Goal: Task Accomplishment & Management: Manage account settings

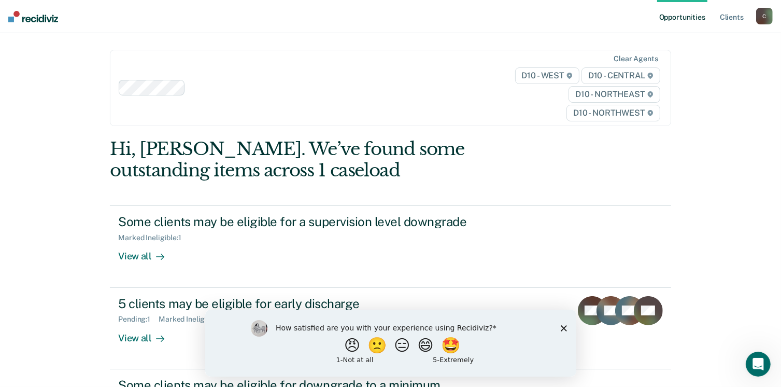
click at [628, 188] on div "Hi, [PERSON_NAME]. We’ve found some outstanding items across 1 caseload Some cl…" at bounding box center [390, 350] width 561 height 424
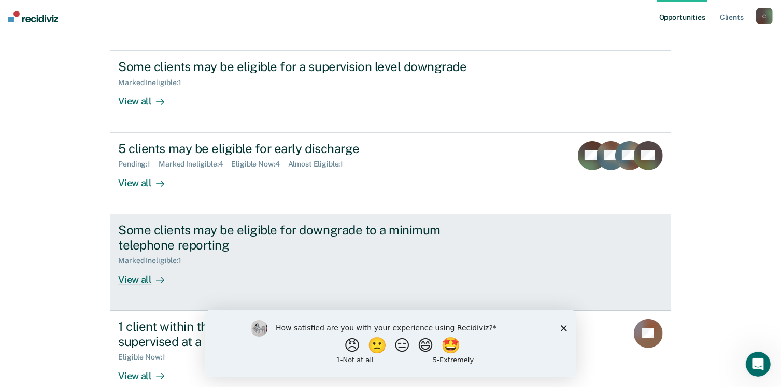
scroll to position [174, 0]
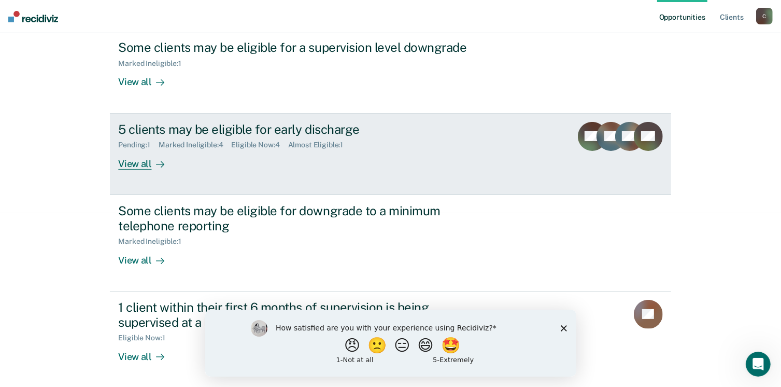
click at [135, 160] on div "View all" at bounding box center [147, 159] width 58 height 20
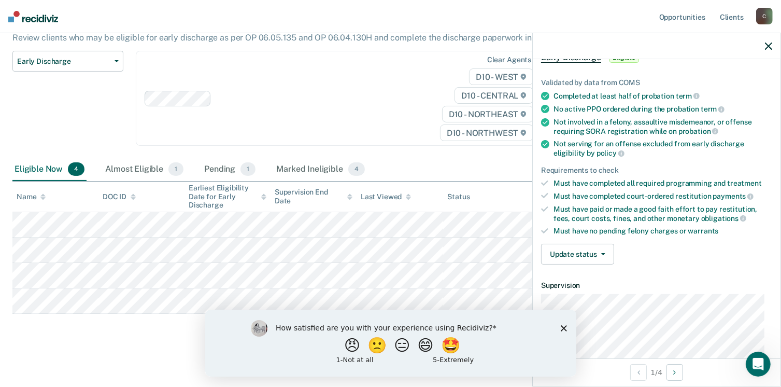
scroll to position [156, 0]
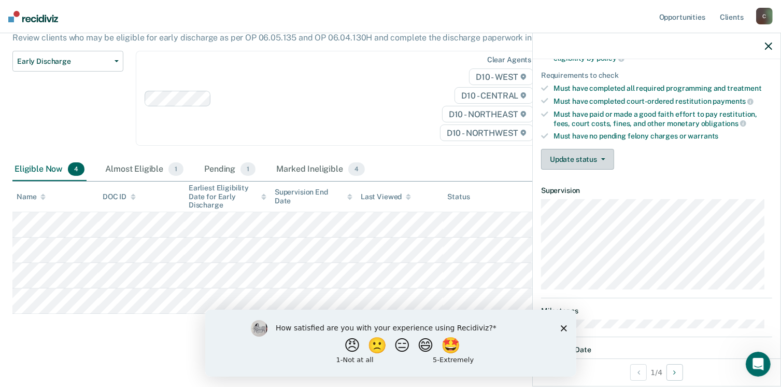
click at [586, 161] on button "Update status" at bounding box center [577, 159] width 73 height 21
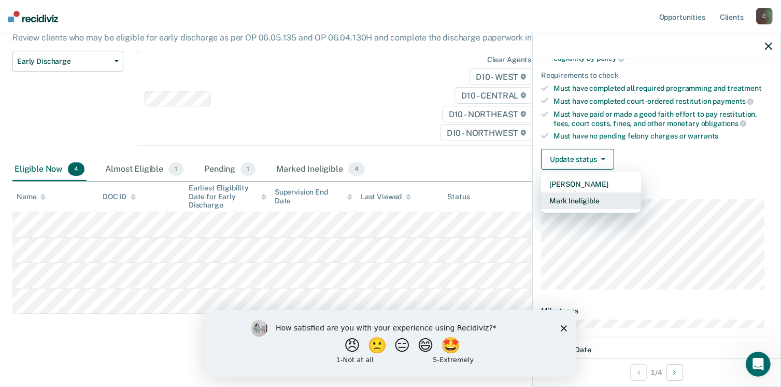
click at [583, 202] on button "Mark Ineligible" at bounding box center [591, 200] width 100 height 17
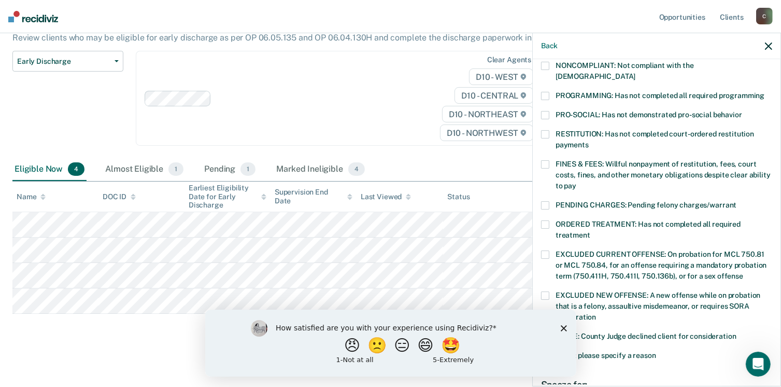
scroll to position [311, 0]
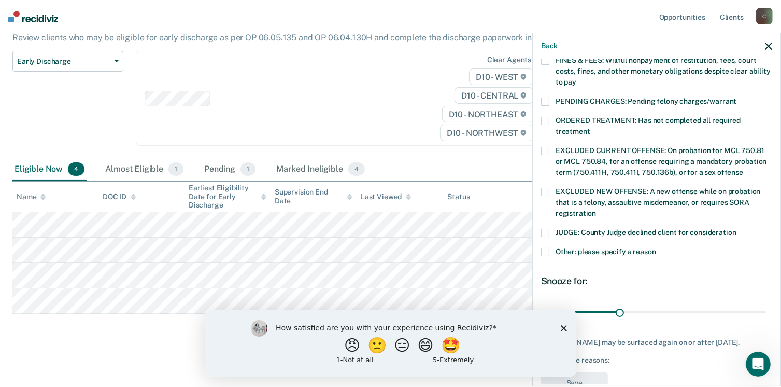
click at [558, 247] on span "Other: please specify a reason" at bounding box center [606, 251] width 101 height 8
click at [656, 248] on input "Other: please specify a reason" at bounding box center [656, 248] width 0 height 0
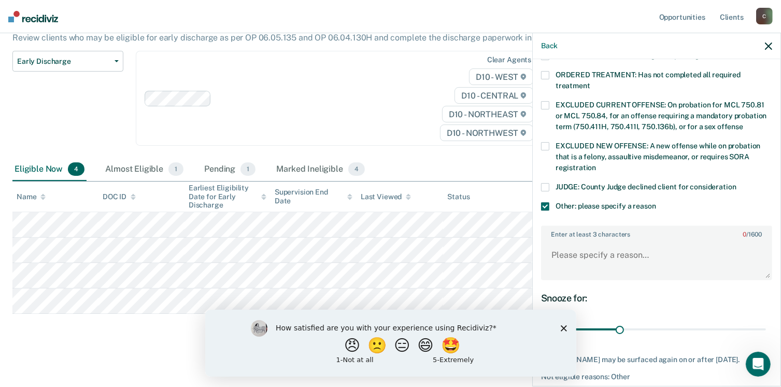
scroll to position [388, 0]
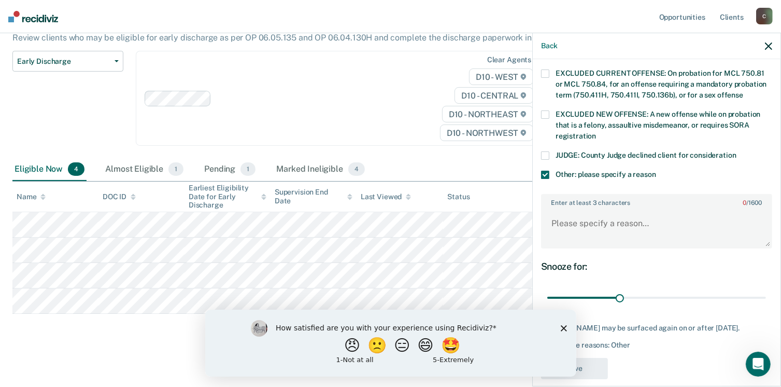
click at [577, 195] on div "Enter at least 3 characters 0 / 1600" at bounding box center [656, 221] width 231 height 54
drag, startPoint x: 579, startPoint y: 208, endPoint x: 583, endPoint y: 198, distance: 11.2
click at [580, 209] on textarea "Enter at least 3 characters 0 / 1600" at bounding box center [656, 228] width 229 height 38
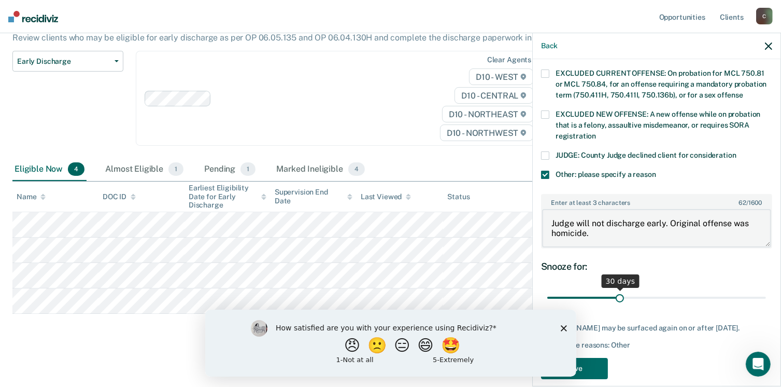
type textarea "Judge will not discharge early. Original offense was homicide."
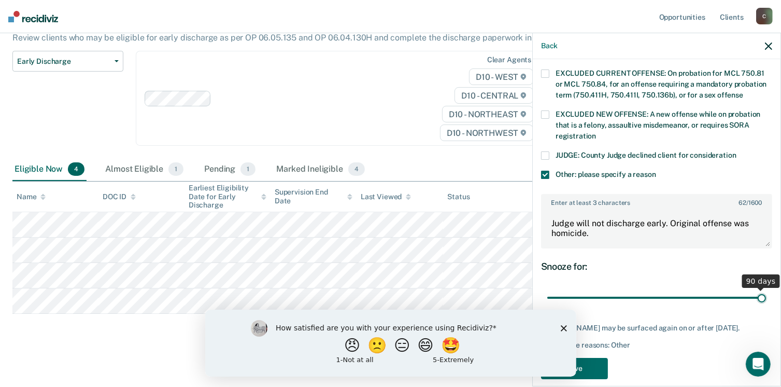
drag, startPoint x: 622, startPoint y: 284, endPoint x: 791, endPoint y: 266, distance: 170.5
type input "90"
click at [766, 289] on input "range" at bounding box center [656, 298] width 219 height 18
click at [565, 327] on icon "Close survey" at bounding box center [563, 328] width 6 height 6
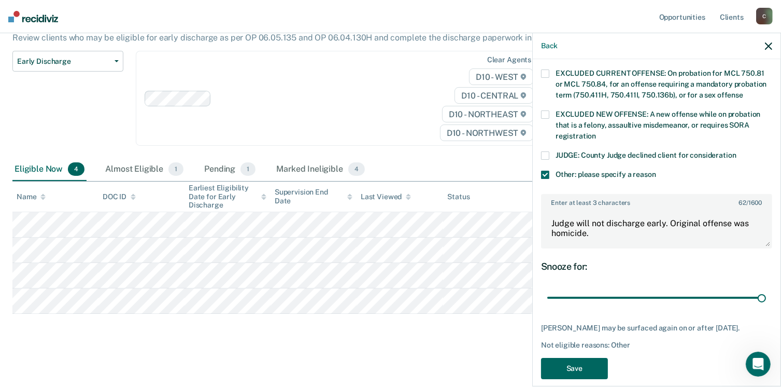
click at [572, 358] on button "Save" at bounding box center [574, 368] width 67 height 21
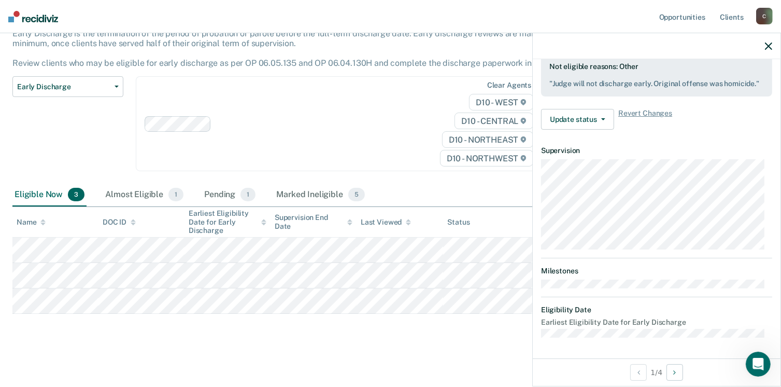
scroll to position [191, 0]
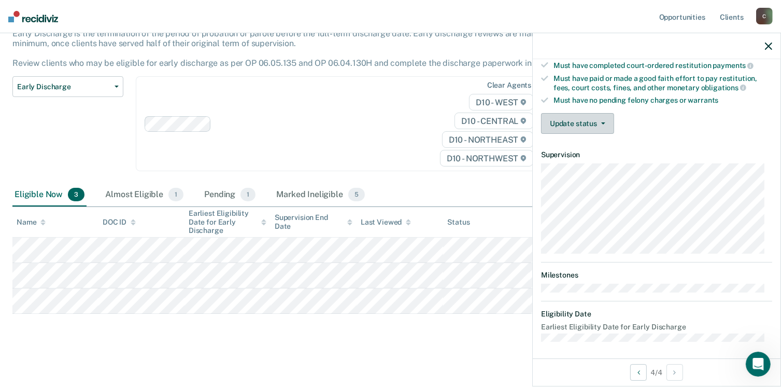
click at [568, 118] on button "Update status" at bounding box center [577, 123] width 73 height 21
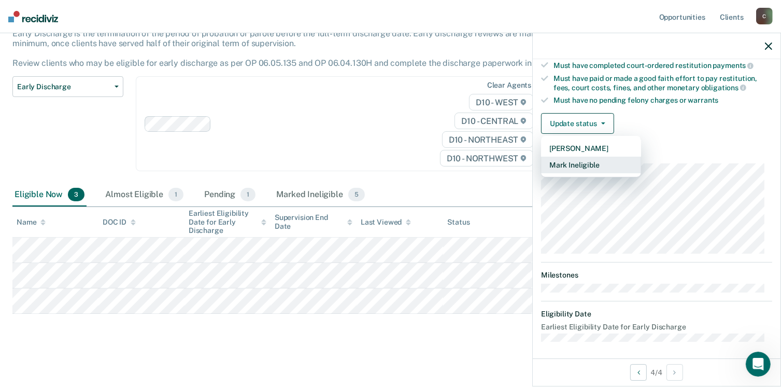
click at [579, 164] on button "Mark Ineligible" at bounding box center [591, 165] width 100 height 17
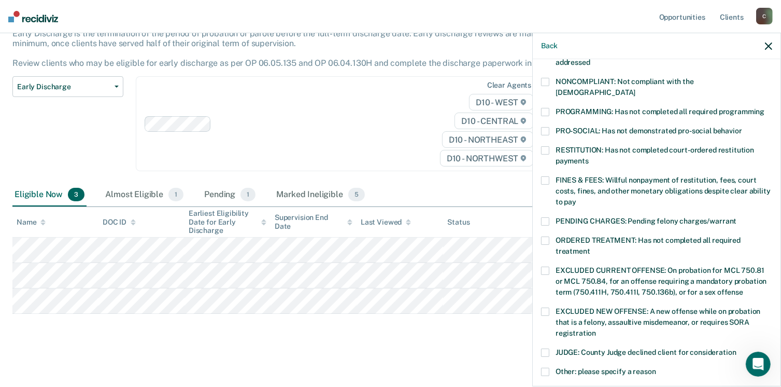
click at [548, 200] on div "FINES & FEES: Willful nonpayment of restitution, fees, court costs, fines, and …" at bounding box center [656, 196] width 231 height 41
click at [547, 217] on span at bounding box center [545, 221] width 8 height 8
click at [737, 217] on input "PENDING CHARGES: Pending felony charges/warrant" at bounding box center [737, 217] width 0 height 0
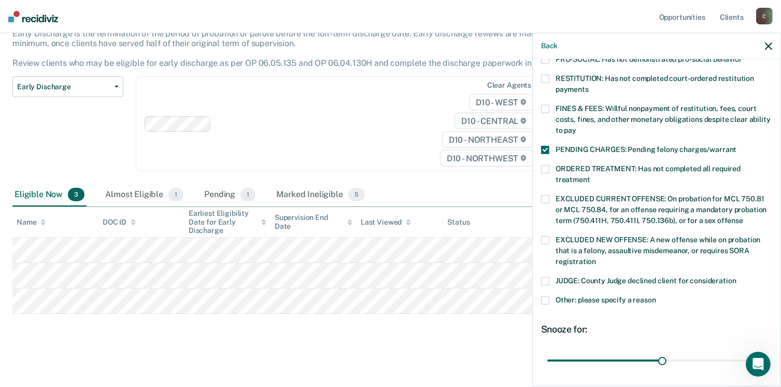
scroll to position [327, 0]
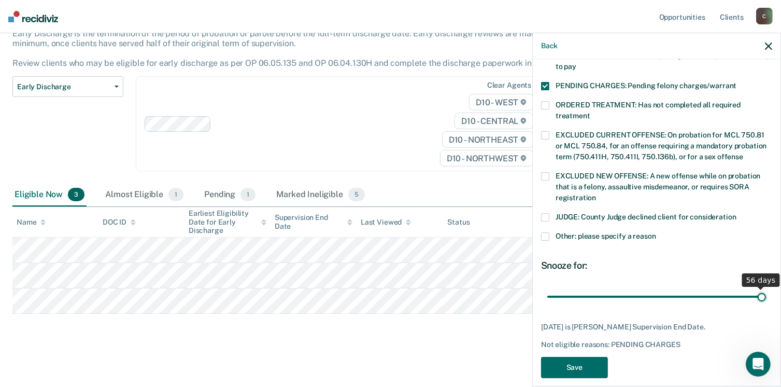
drag, startPoint x: 708, startPoint y: 277, endPoint x: 792, endPoint y: 279, distance: 84.5
type input "56"
click at [766, 288] on input "range" at bounding box center [656, 297] width 219 height 18
click at [587, 360] on button "Save" at bounding box center [574, 367] width 67 height 21
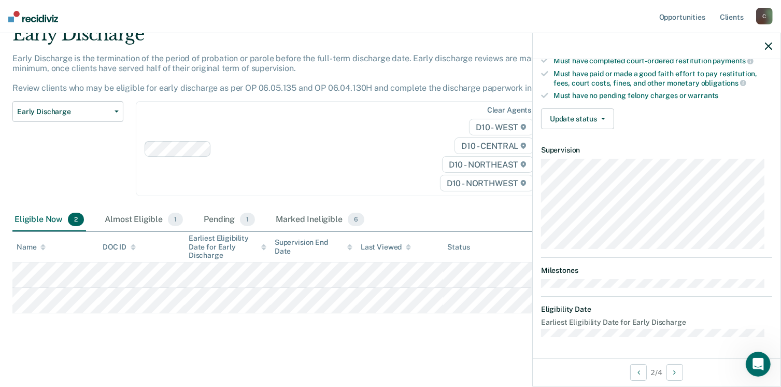
scroll to position [191, 0]
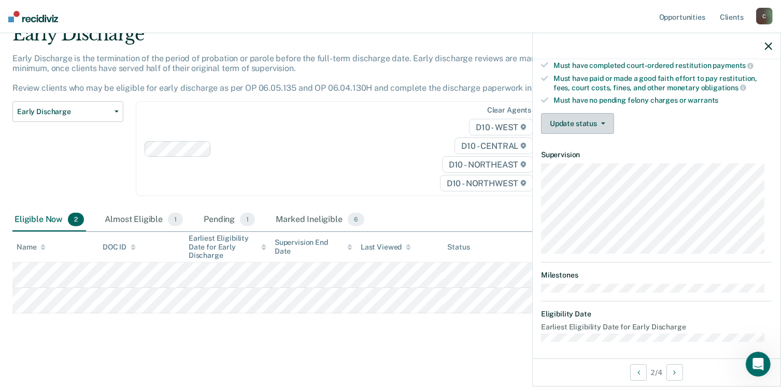
click at [564, 123] on button "Update status" at bounding box center [577, 123] width 73 height 21
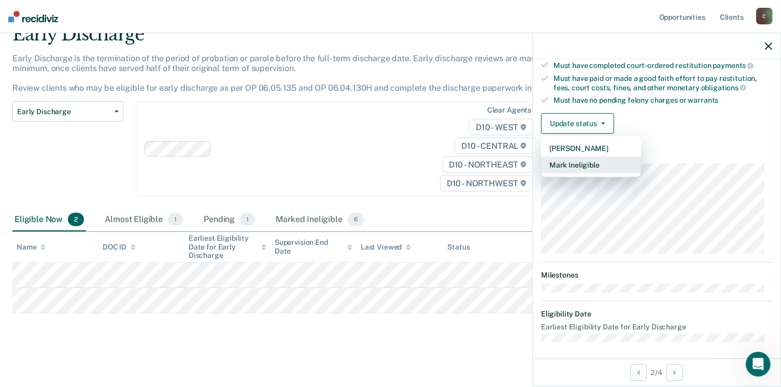
click at [566, 163] on button "Mark Ineligible" at bounding box center [591, 165] width 100 height 17
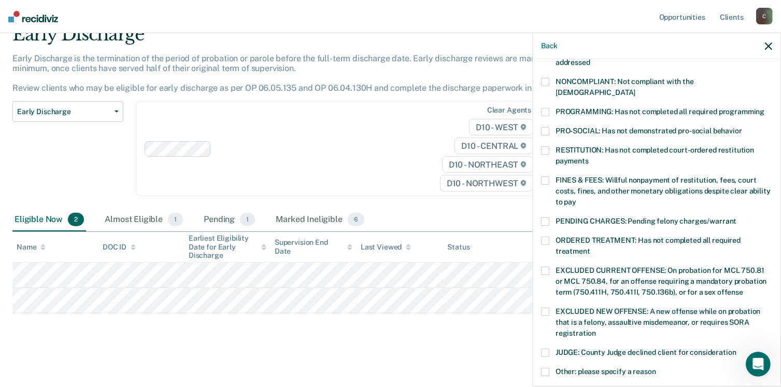
click at [552, 108] on label "PROGRAMMING: Has not completed all required programming" at bounding box center [656, 113] width 231 height 11
click at [765, 108] on input "PROGRAMMING: Has not completed all required programming" at bounding box center [765, 108] width 0 height 0
click at [554, 236] on label "ORDERED TREATMENT: Has not completed all required treatment" at bounding box center [656, 247] width 231 height 22
click at [590, 247] on input "ORDERED TREATMENT: Has not completed all required treatment" at bounding box center [590, 247] width 0 height 0
click at [550, 236] on label "ORDERED TREATMENT: Has not completed all required treatment" at bounding box center [656, 247] width 231 height 22
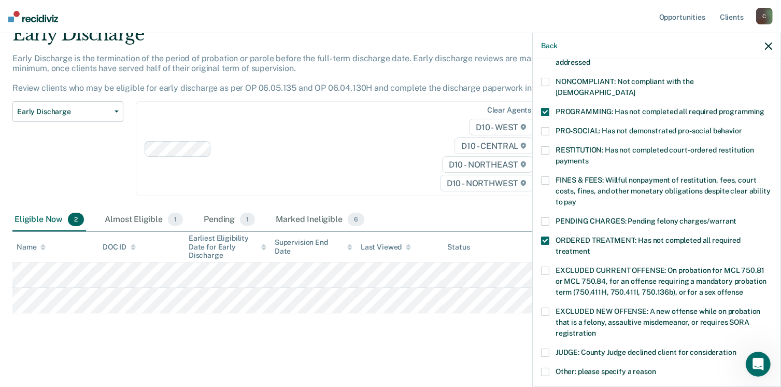
click at [590, 247] on input "ORDERED TREATMENT: Has not completed all required treatment" at bounding box center [590, 247] width 0 height 0
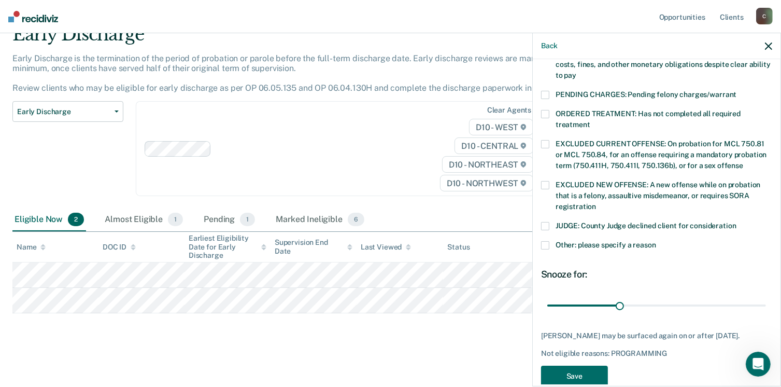
scroll to position [327, 0]
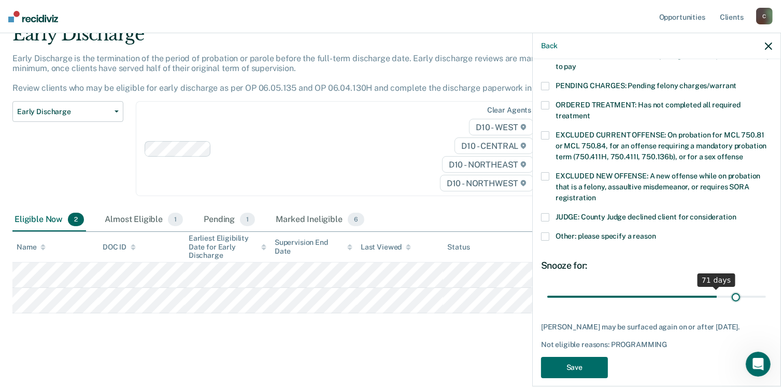
drag, startPoint x: 616, startPoint y: 289, endPoint x: 725, endPoint y: 287, distance: 109.4
type input "79"
click at [730, 288] on input "range" at bounding box center [656, 297] width 219 height 18
click at [576, 372] on button "Save" at bounding box center [574, 367] width 67 height 21
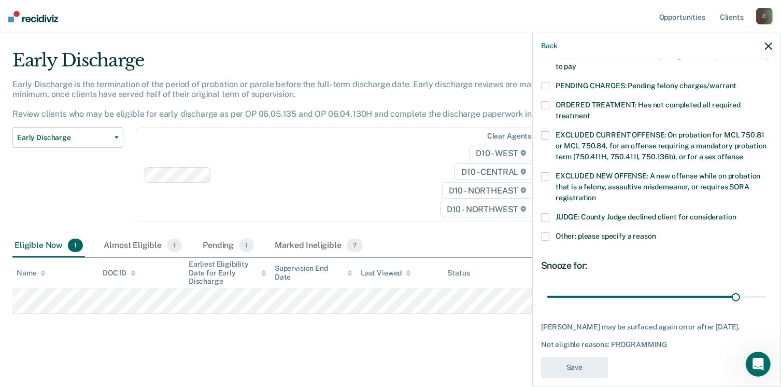
scroll to position [268, 0]
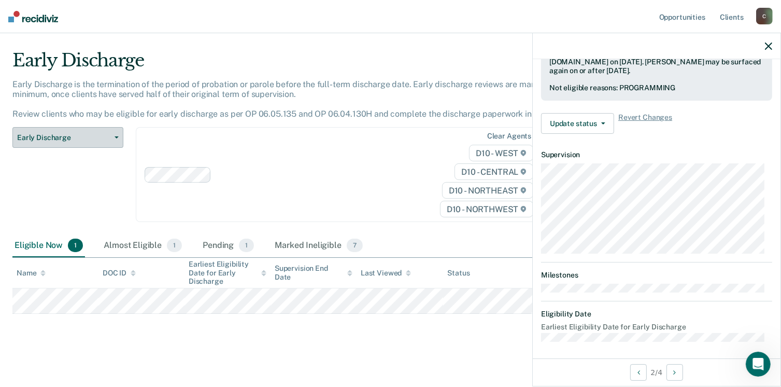
click at [40, 136] on span "Early Discharge" at bounding box center [63, 137] width 93 height 9
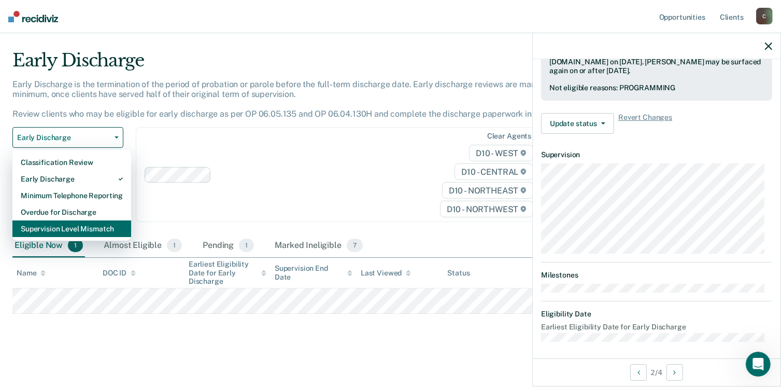
click at [75, 224] on div "Supervision Level Mismatch" at bounding box center [72, 228] width 102 height 17
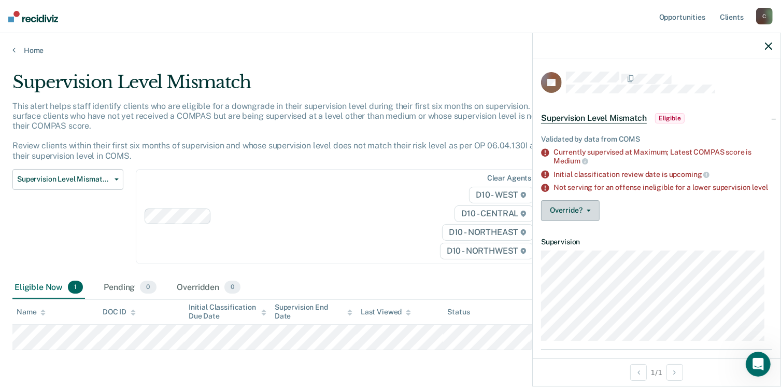
click at [550, 216] on button "Override?" at bounding box center [570, 210] width 59 height 21
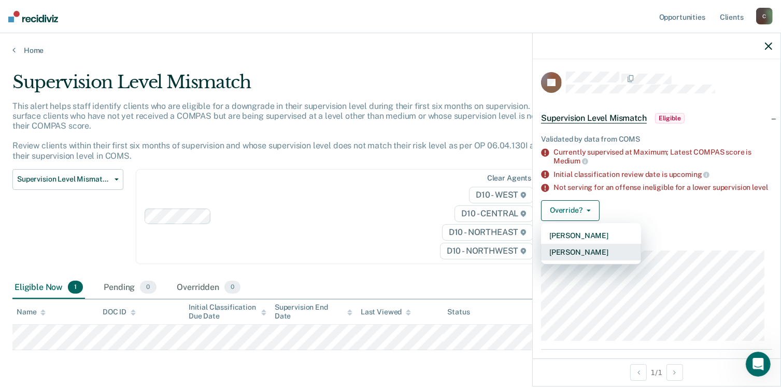
click at [568, 257] on button "[PERSON_NAME]" at bounding box center [591, 252] width 100 height 17
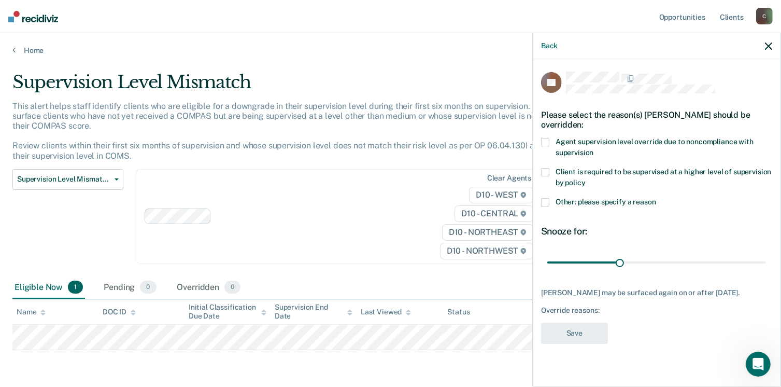
click at [554, 196] on div "Client is required to be supervised at a higher level of supervision by policy" at bounding box center [656, 183] width 231 height 30
click at [548, 200] on span at bounding box center [545, 202] width 8 height 8
click at [656, 198] on input "Other: please specify a reason" at bounding box center [656, 198] width 0 height 0
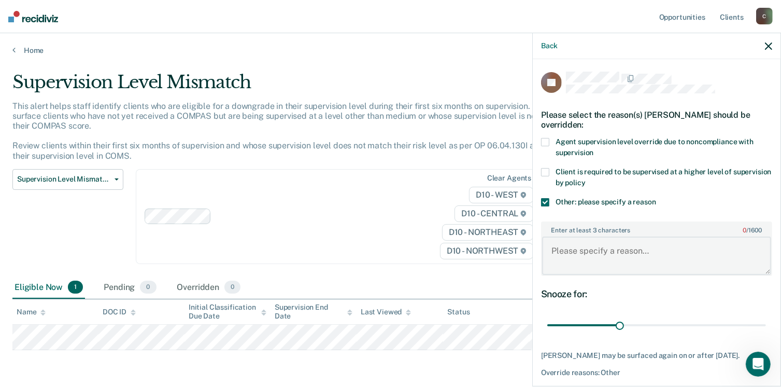
click at [572, 243] on textarea "Enter at least 3 characters 0 / 1600" at bounding box center [656, 255] width 229 height 38
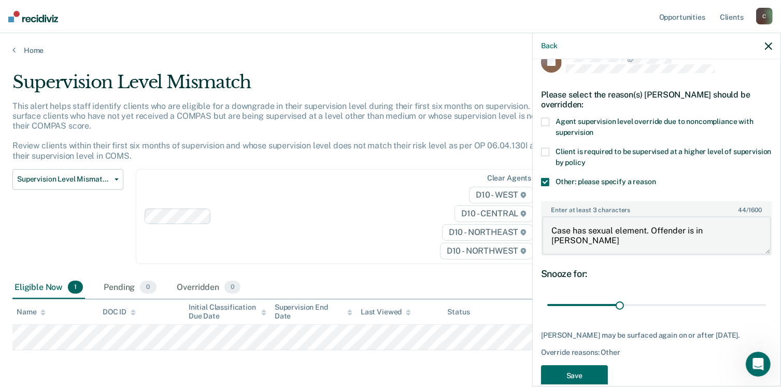
scroll to position [38, 0]
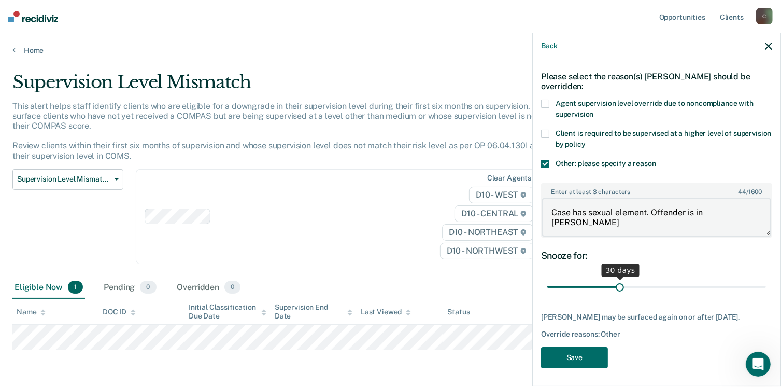
type textarea "Case has sexual element. Offender is in [PERSON_NAME]"
drag, startPoint x: 613, startPoint y: 285, endPoint x: 759, endPoint y: 276, distance: 145.9
type input "90"
click at [759, 278] on input "range" at bounding box center [656, 287] width 219 height 18
click at [583, 356] on button "Save" at bounding box center [574, 357] width 67 height 21
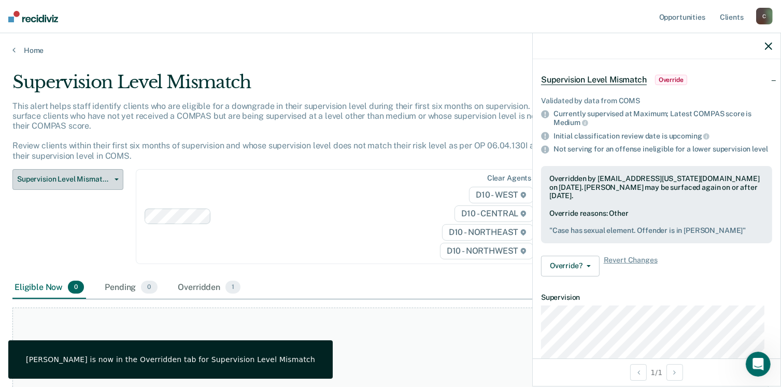
click at [102, 179] on span "Supervision Level Mismatch" at bounding box center [63, 179] width 93 height 9
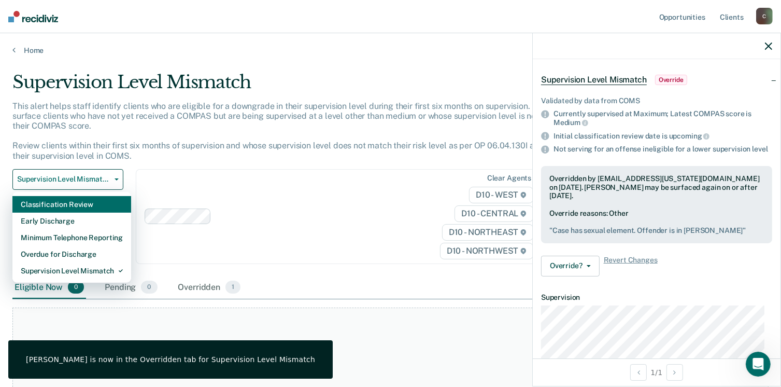
click at [85, 199] on div "Classification Review" at bounding box center [72, 204] width 102 height 17
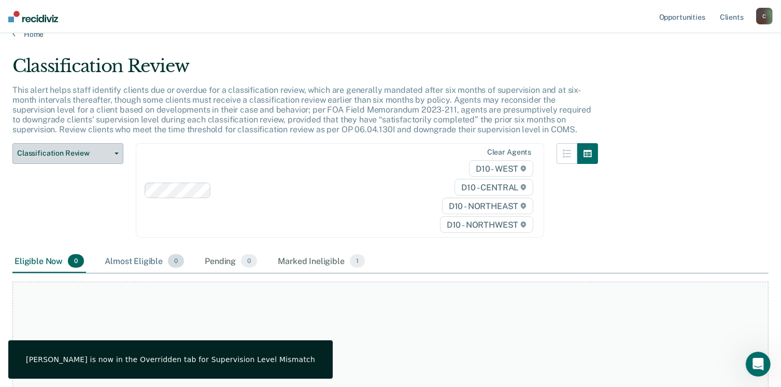
scroll to position [104, 0]
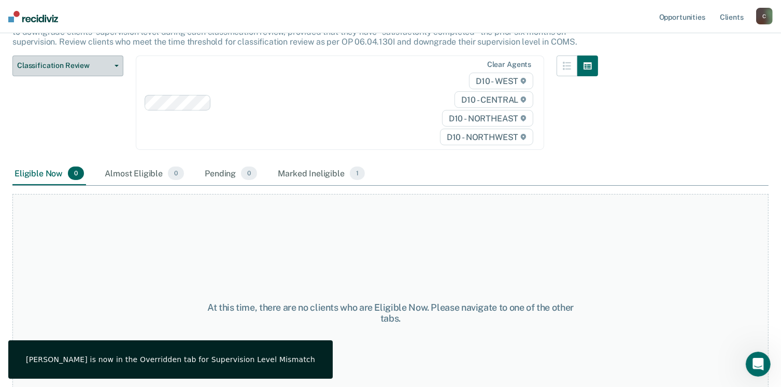
click at [116, 70] on button "Classification Review" at bounding box center [67, 65] width 111 height 21
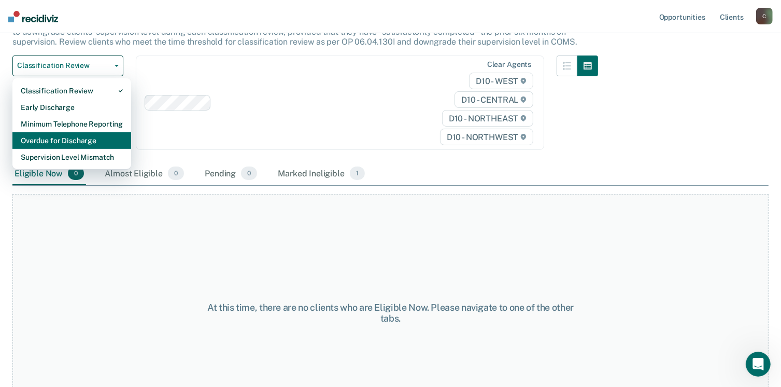
click at [80, 137] on div "Overdue for Discharge" at bounding box center [72, 140] width 102 height 17
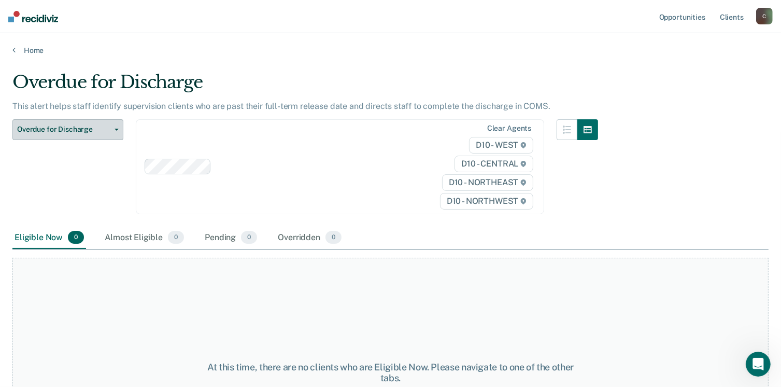
click at [103, 129] on span "Overdue for Discharge" at bounding box center [63, 129] width 93 height 9
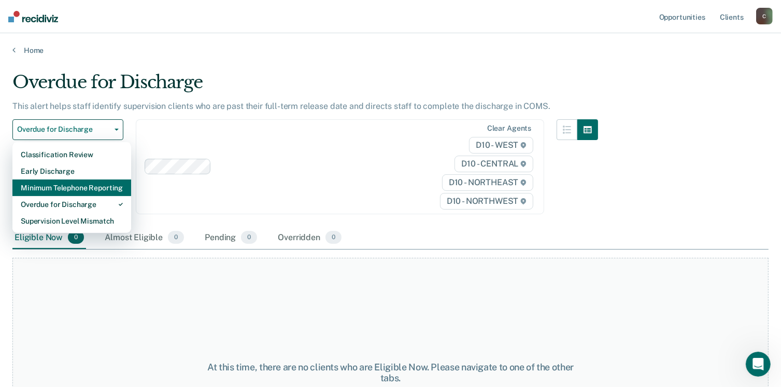
click at [91, 187] on div "Minimum Telephone Reporting" at bounding box center [72, 187] width 102 height 17
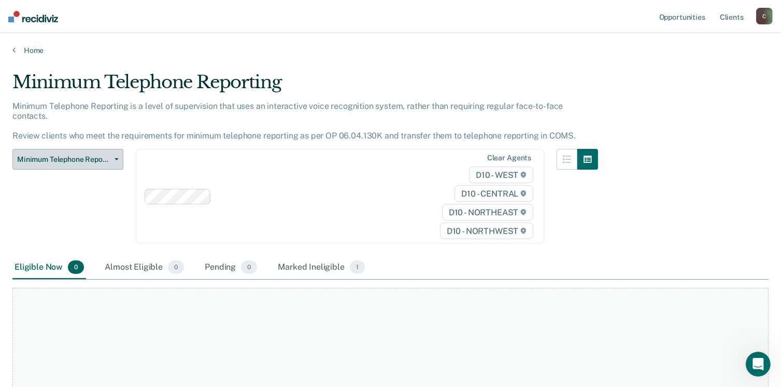
click at [110, 149] on button "Minimum Telephone Reporting" at bounding box center [67, 159] width 111 height 21
click at [723, 16] on link "Client s" at bounding box center [732, 16] width 28 height 33
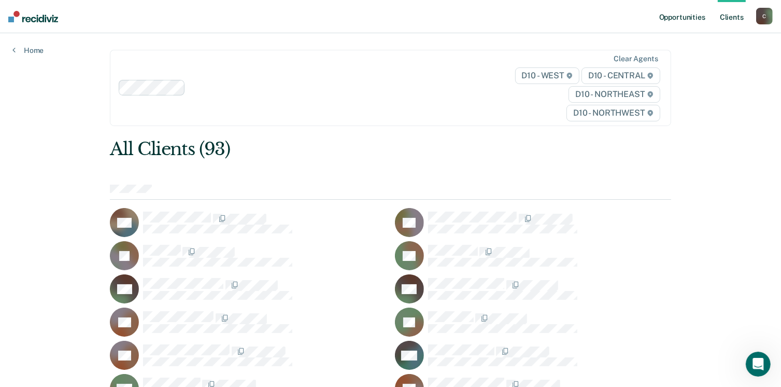
click at [689, 17] on link "Opportunities" at bounding box center [682, 16] width 50 height 33
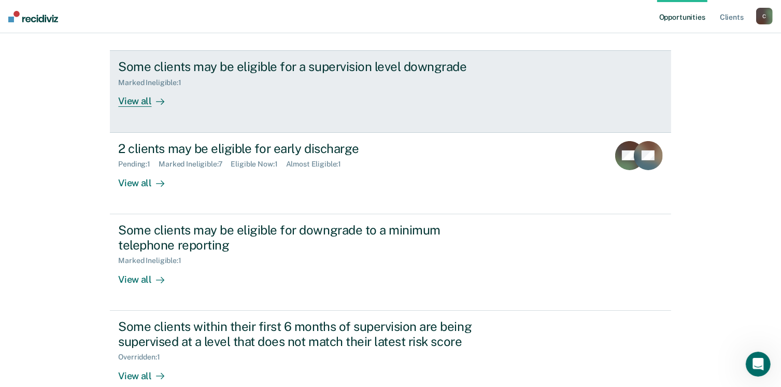
scroll to position [156, 0]
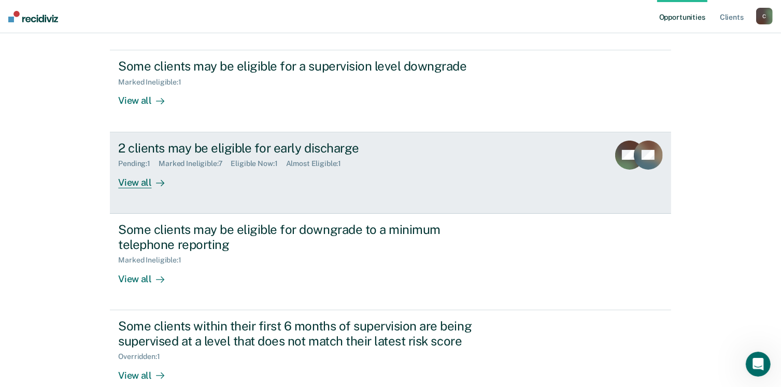
click at [139, 184] on div "View all" at bounding box center [147, 178] width 58 height 20
